Goal: Check status: Check status

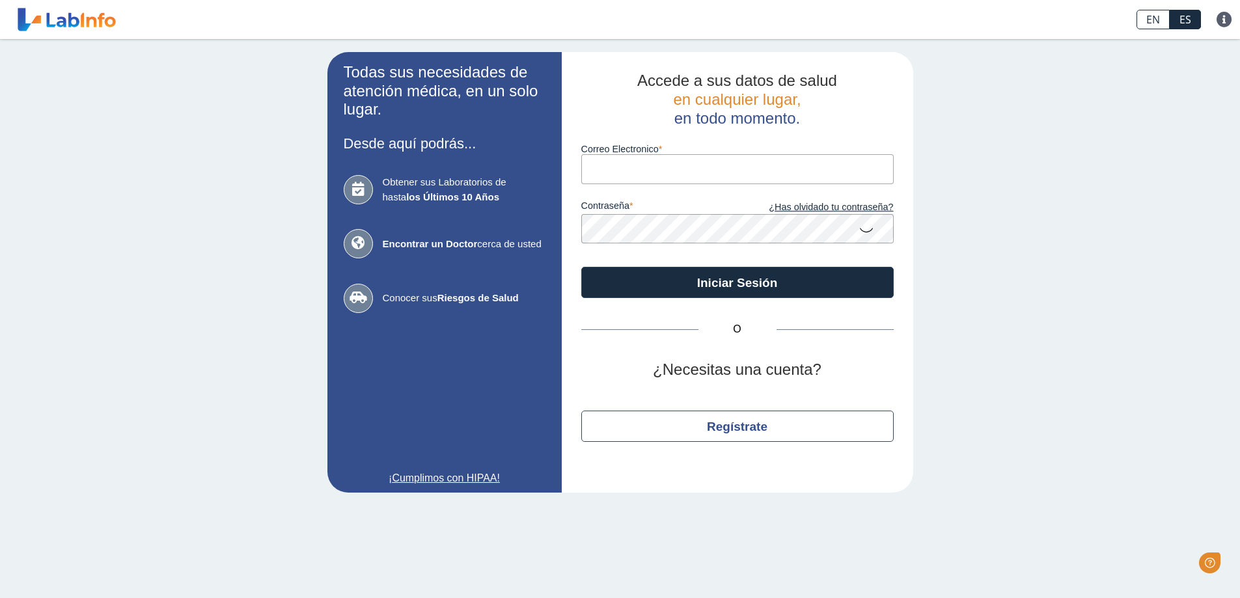
type input "[EMAIL_ADDRESS][DOMAIN_NAME]"
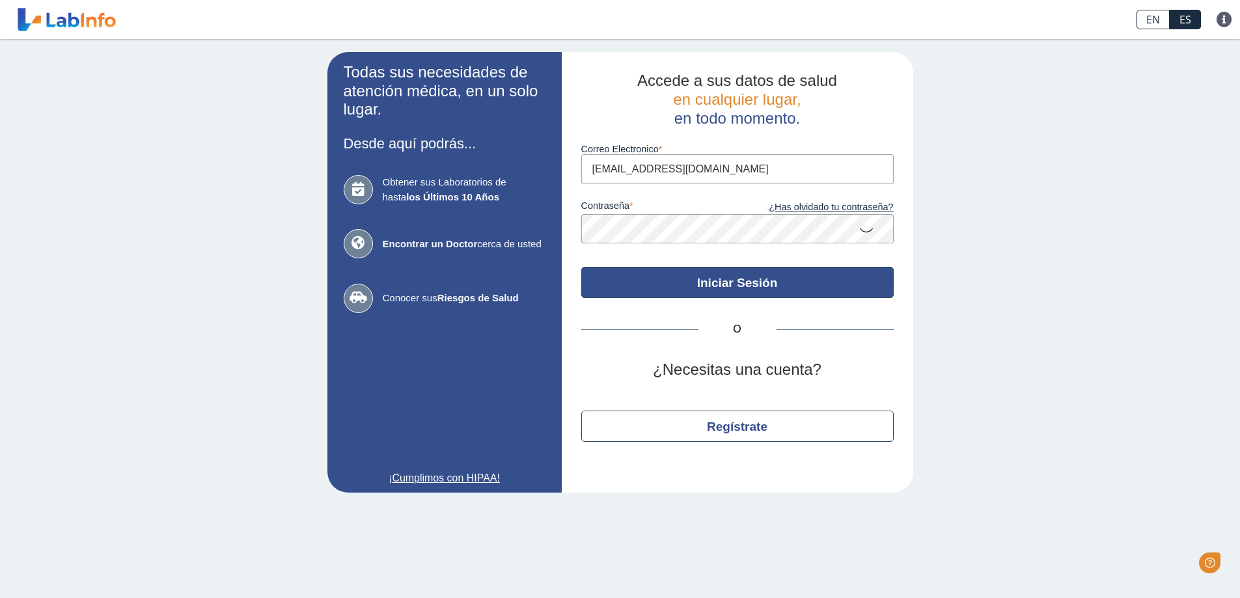
click at [734, 282] on button "Iniciar Sesión" at bounding box center [737, 282] width 312 height 31
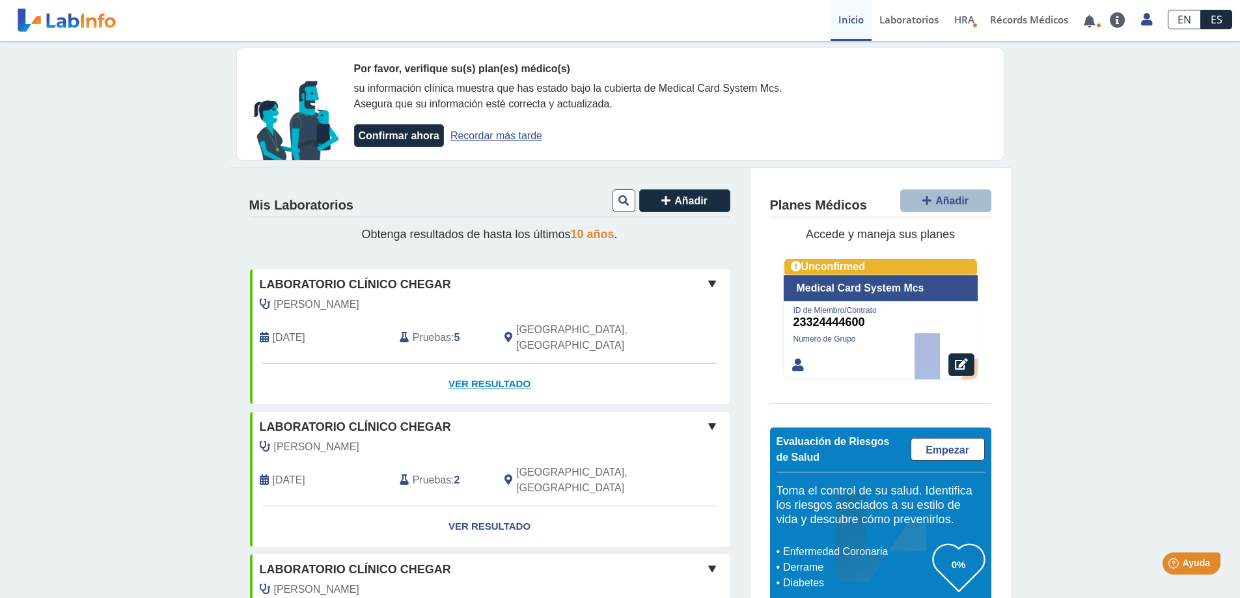
click at [491, 368] on link "Ver Resultado" at bounding box center [490, 384] width 480 height 41
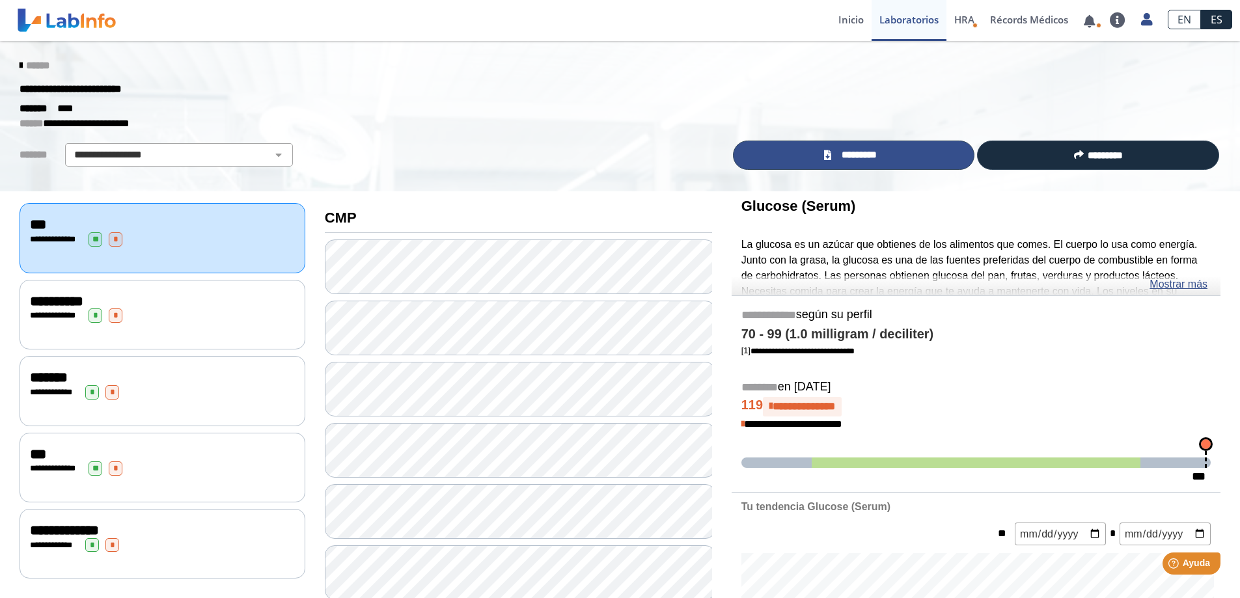
click at [867, 155] on span "*********" at bounding box center [858, 155] width 47 height 15
